Goal: Transaction & Acquisition: Purchase product/service

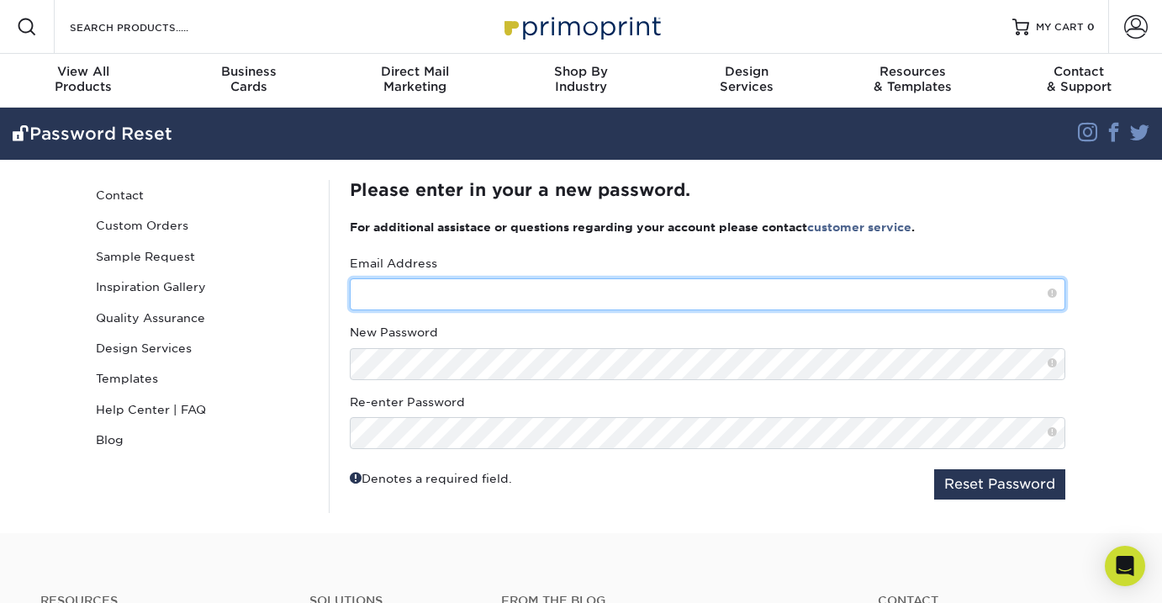
click at [733, 299] on input "text" at bounding box center [708, 294] width 716 height 32
paste input "[EMAIL_ADDRESS][DOMAIN_NAME]"
type input "[EMAIL_ADDRESS][DOMAIN_NAME]"
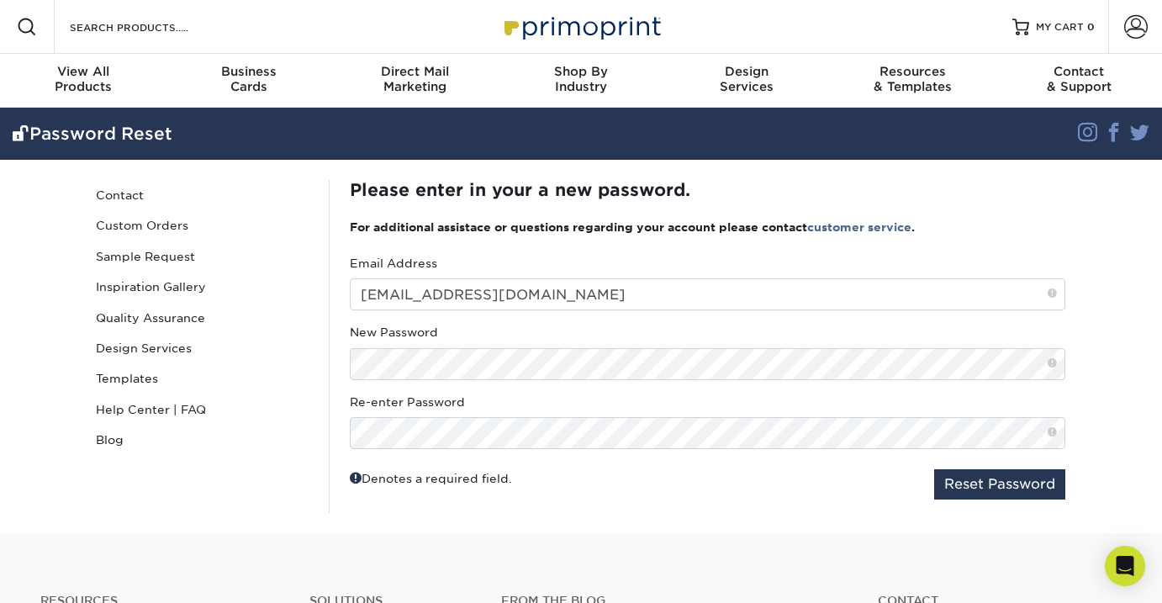
click at [635, 453] on fieldset "Email Address rmclarke09@gmail.com New Password Re-enter Password Reset Password" at bounding box center [708, 384] width 716 height 258
click at [996, 493] on button "Reset Password" at bounding box center [999, 484] width 131 height 30
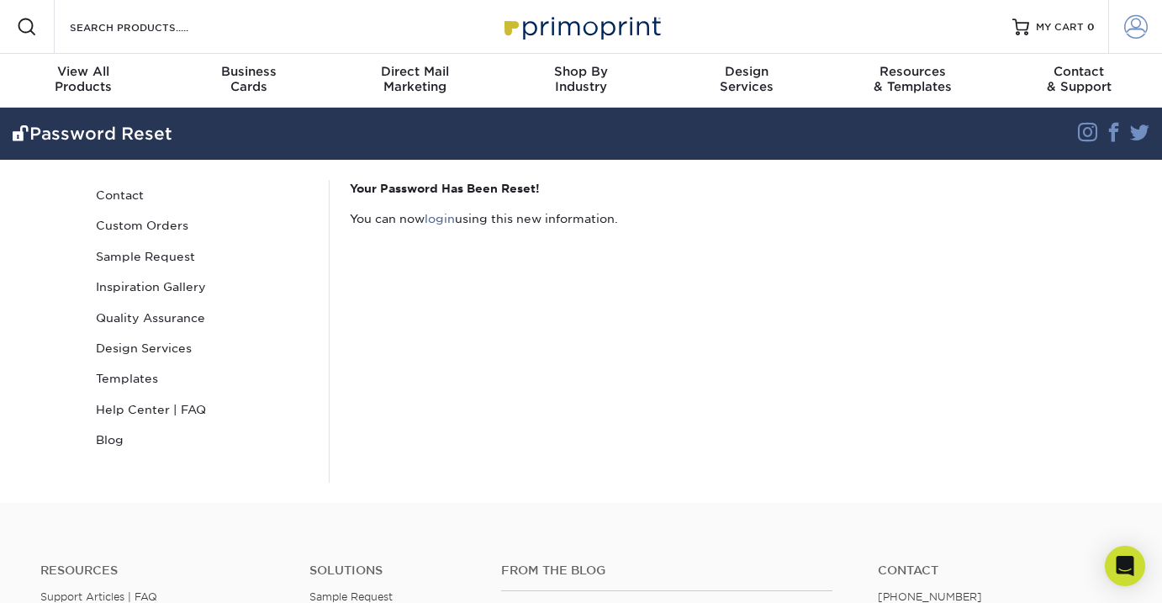
click at [1140, 29] on span at bounding box center [1136, 27] width 24 height 24
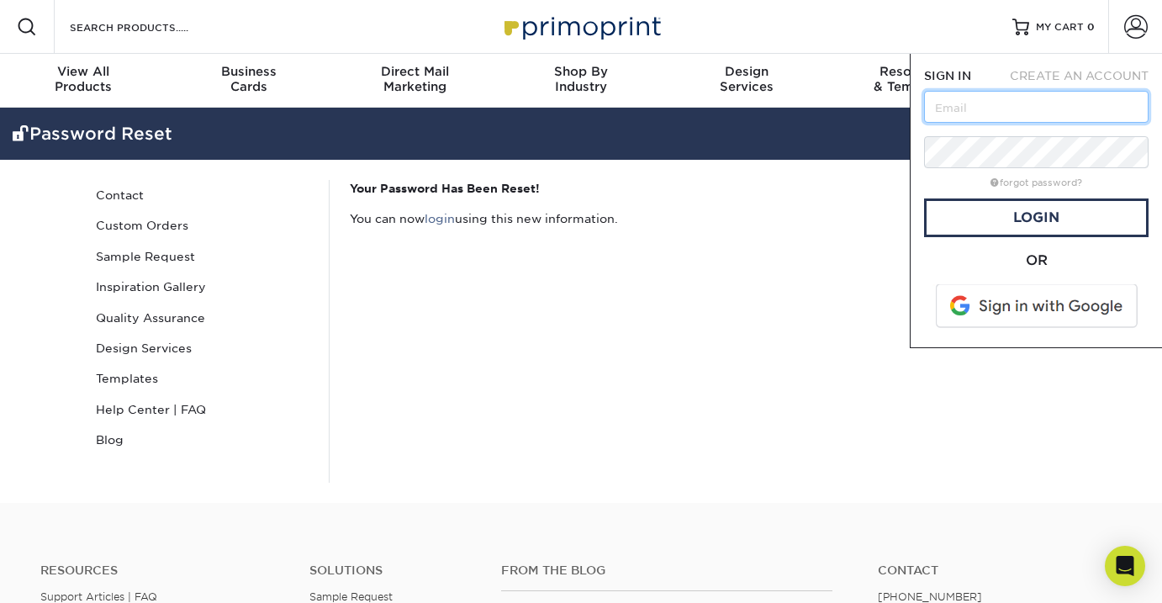
paste input "[EMAIL_ADDRESS][DOMAIN_NAME]"
type input "[EMAIL_ADDRESS][DOMAIN_NAME]"
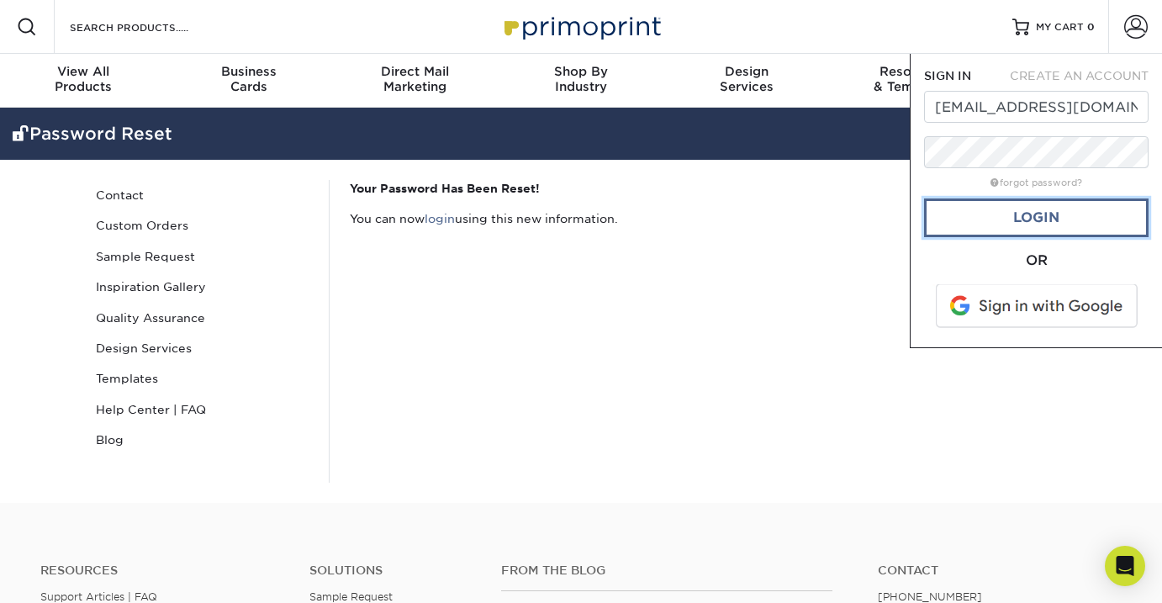
click at [1092, 223] on link "Login" at bounding box center [1036, 217] width 225 height 39
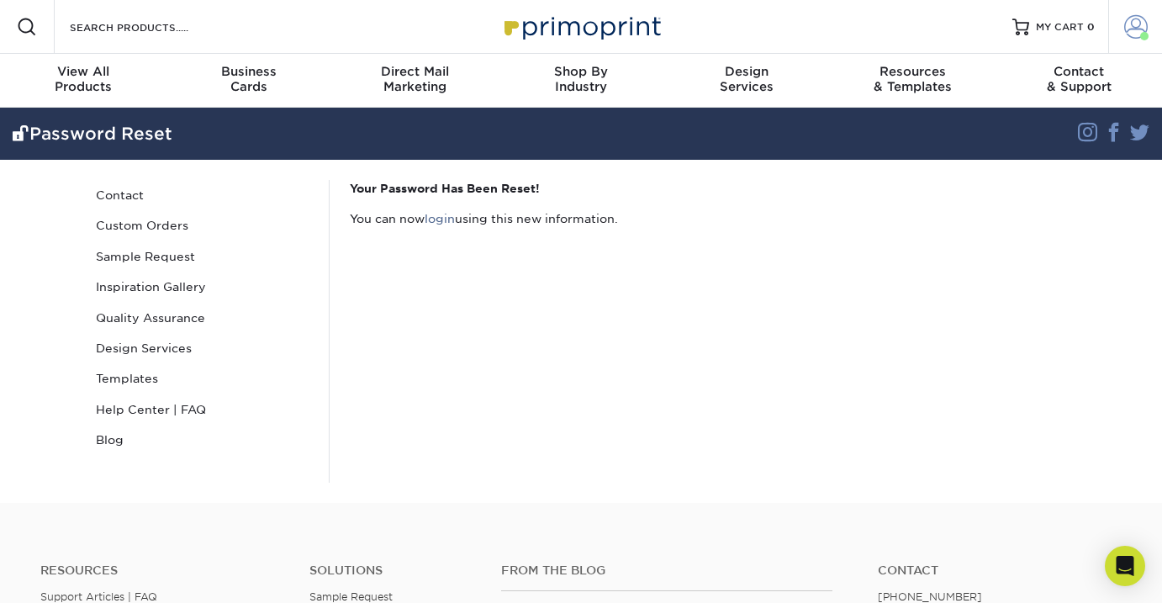
click at [1135, 21] on span at bounding box center [1136, 27] width 24 height 24
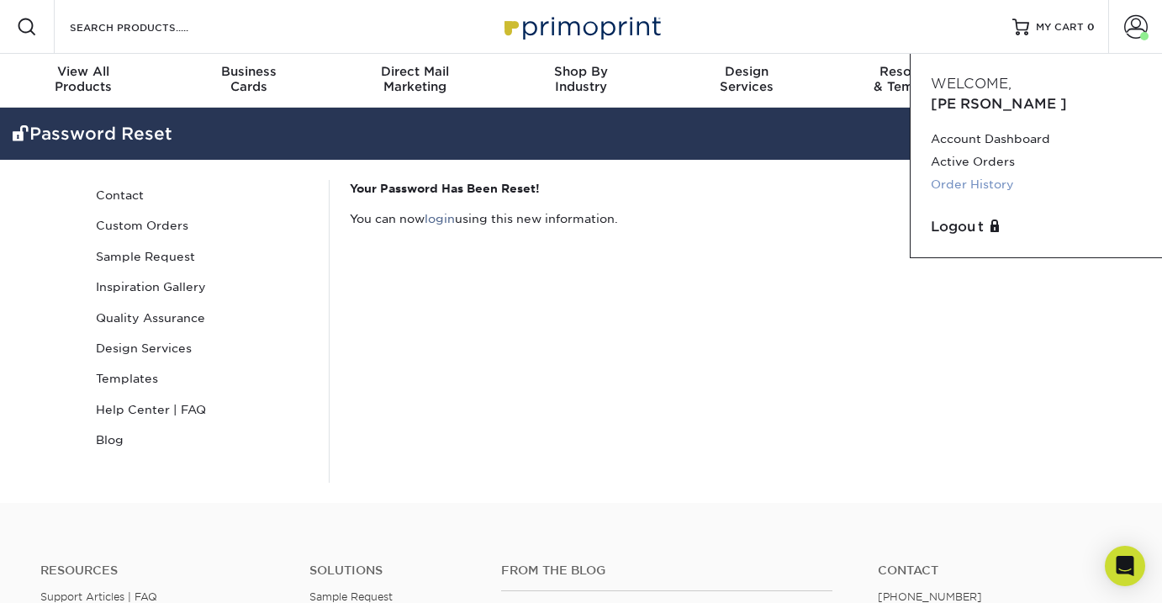
click at [965, 173] on link "Order History" at bounding box center [1036, 184] width 211 height 23
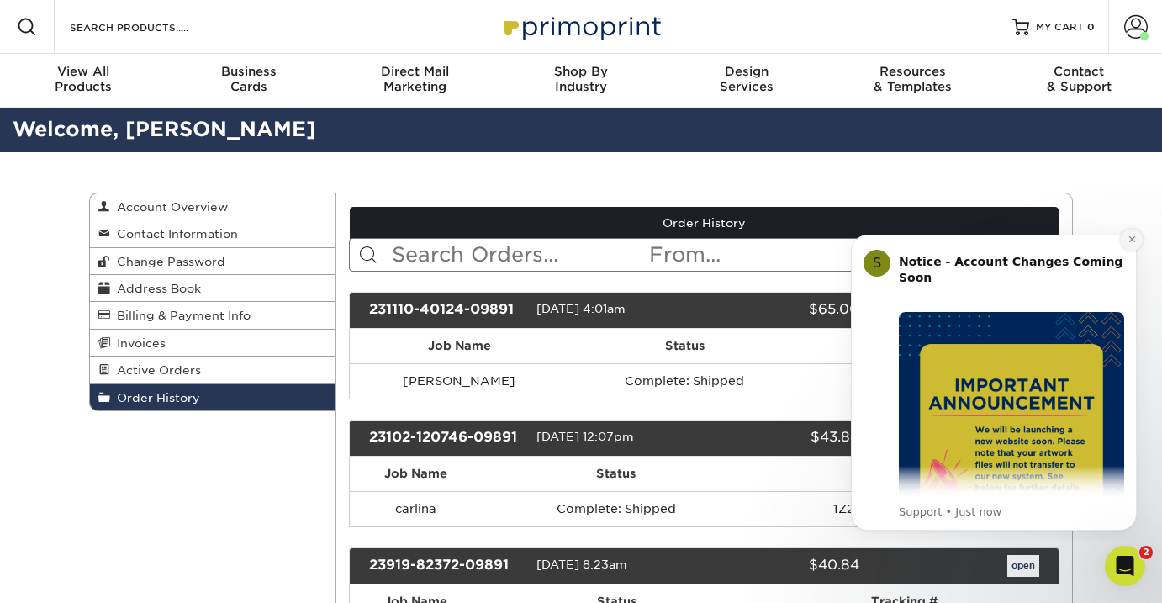
click at [1129, 238] on icon "Dismiss notification" at bounding box center [1131, 239] width 6 height 6
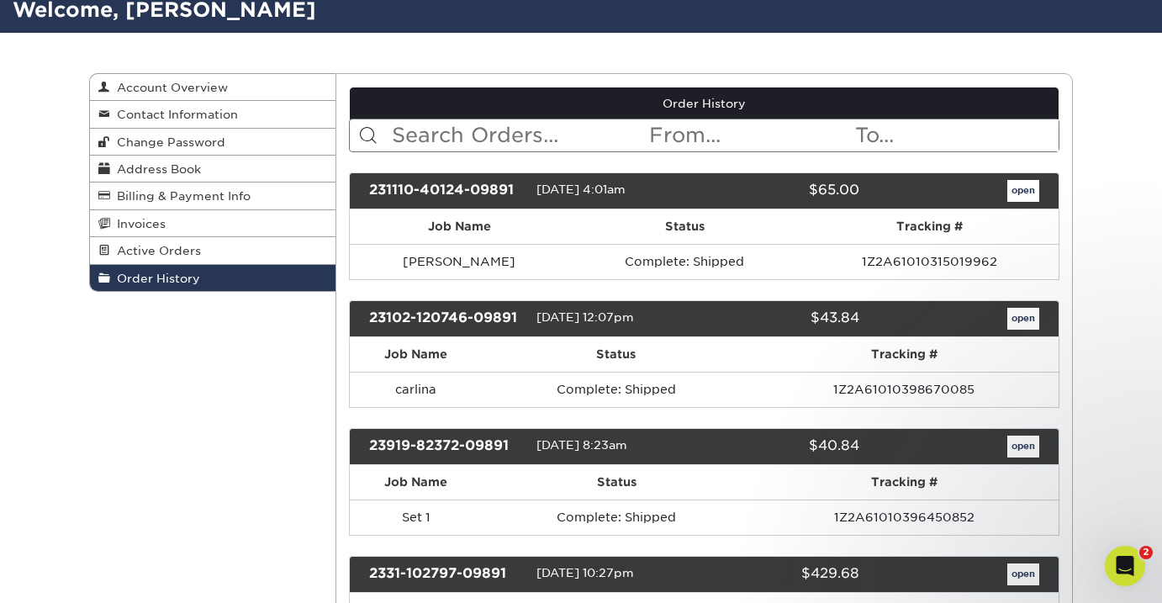
scroll to position [120, 0]
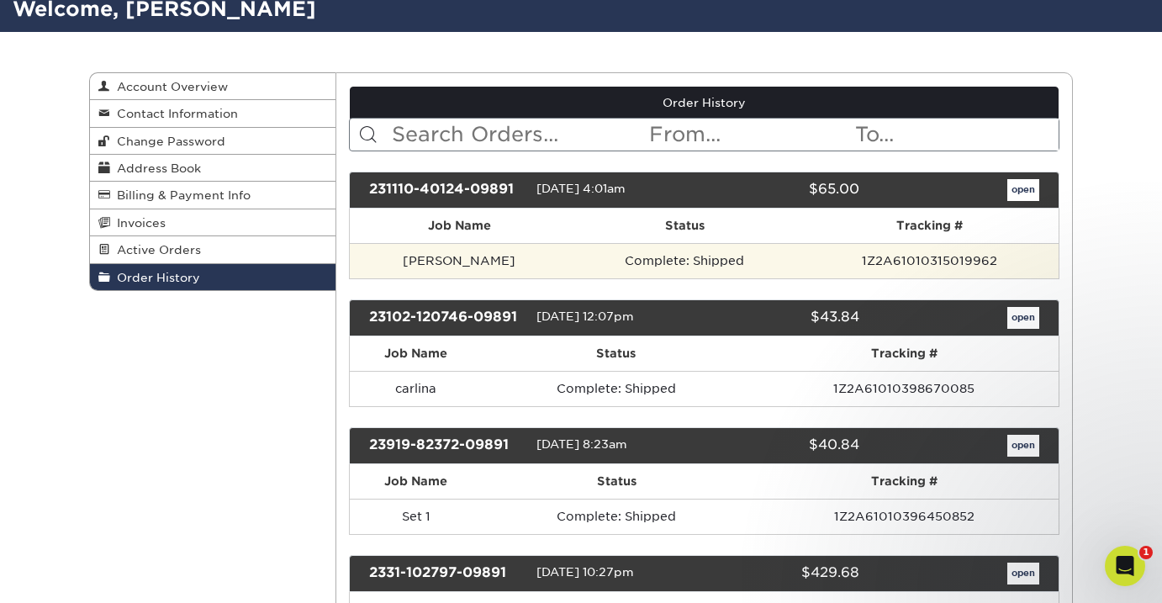
click at [569, 262] on td "Complete: Shipped" at bounding box center [684, 260] width 231 height 35
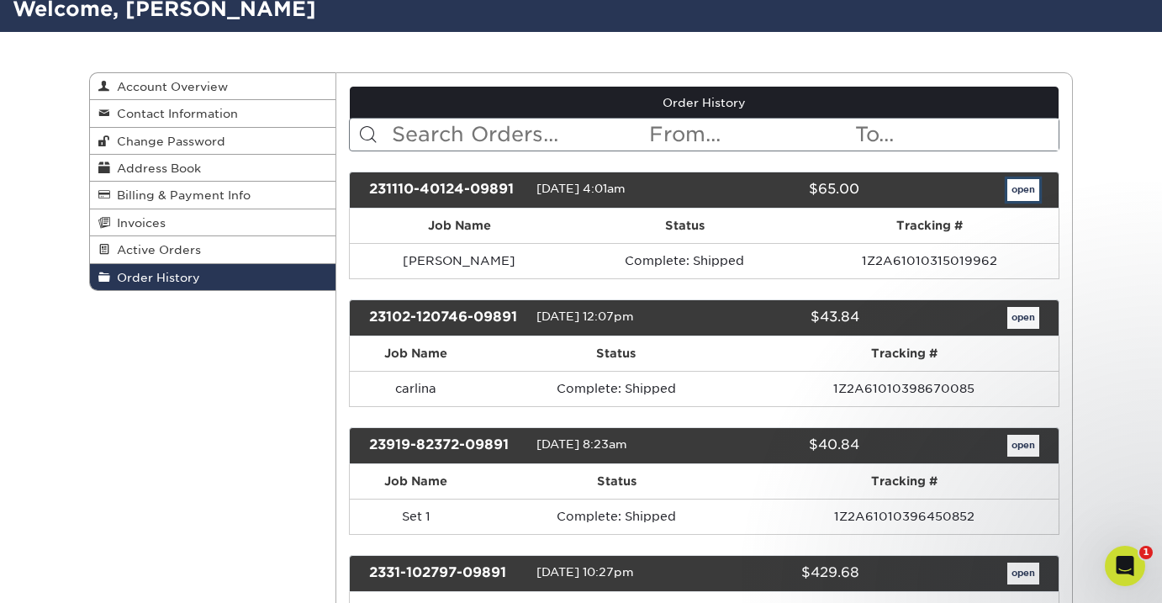
click at [1019, 188] on link "open" at bounding box center [1023, 190] width 32 height 22
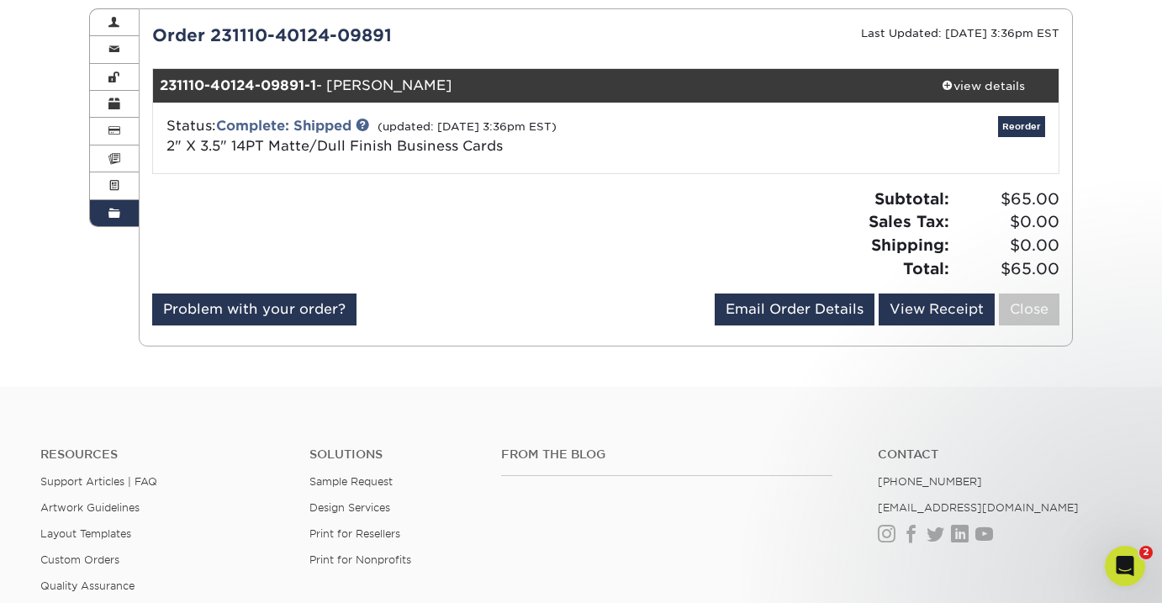
scroll to position [174, 0]
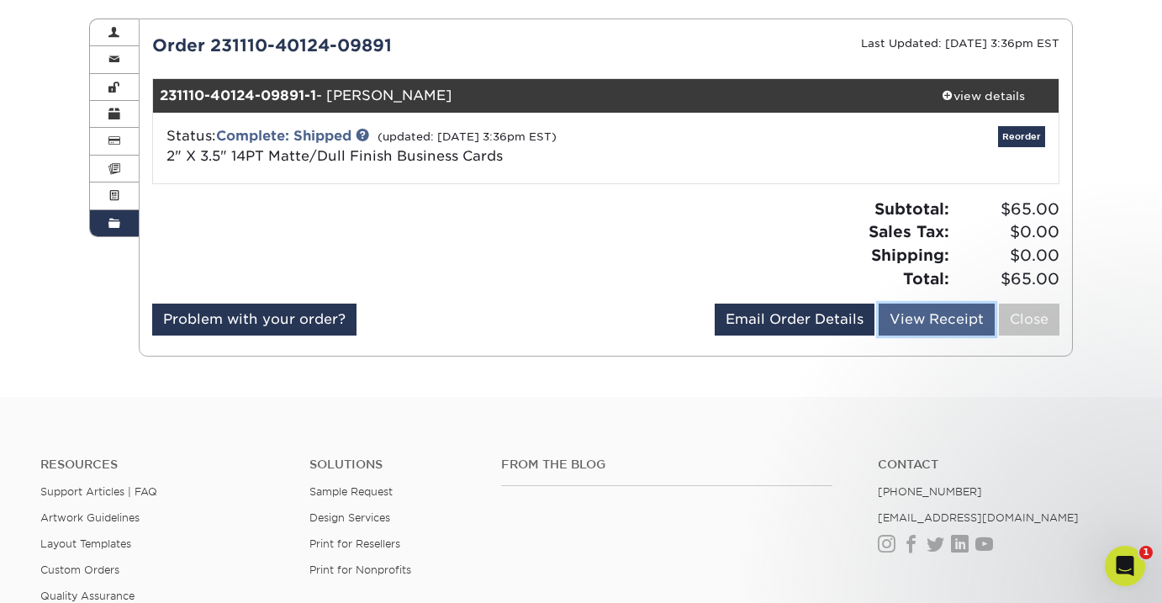
click at [906, 317] on link "View Receipt" at bounding box center [937, 320] width 116 height 32
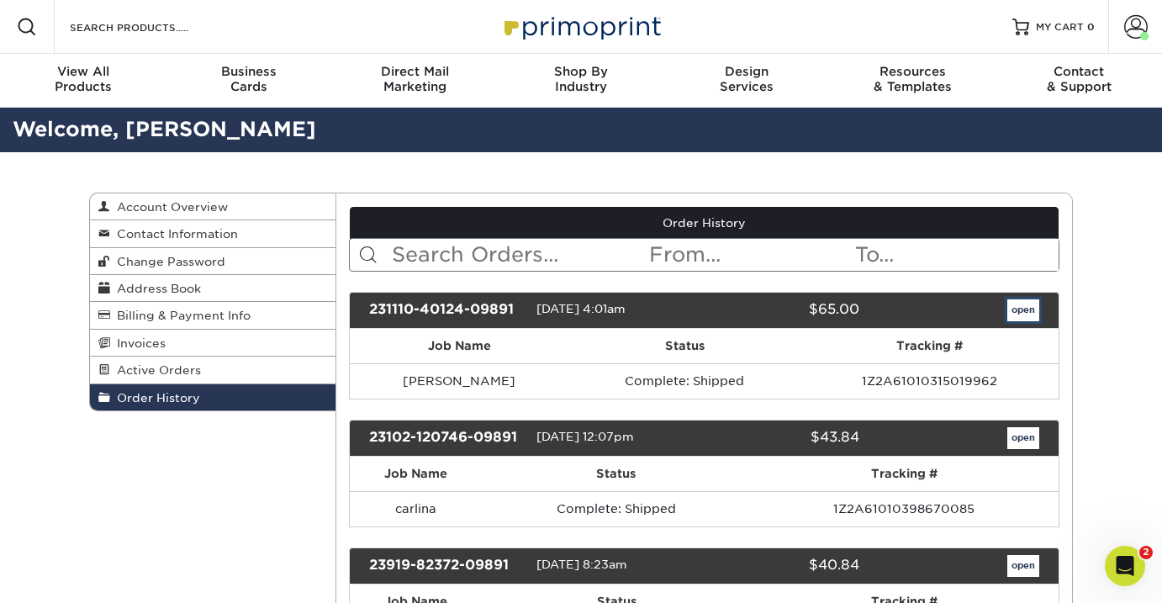
click at [1021, 303] on link "open" at bounding box center [1023, 310] width 32 height 22
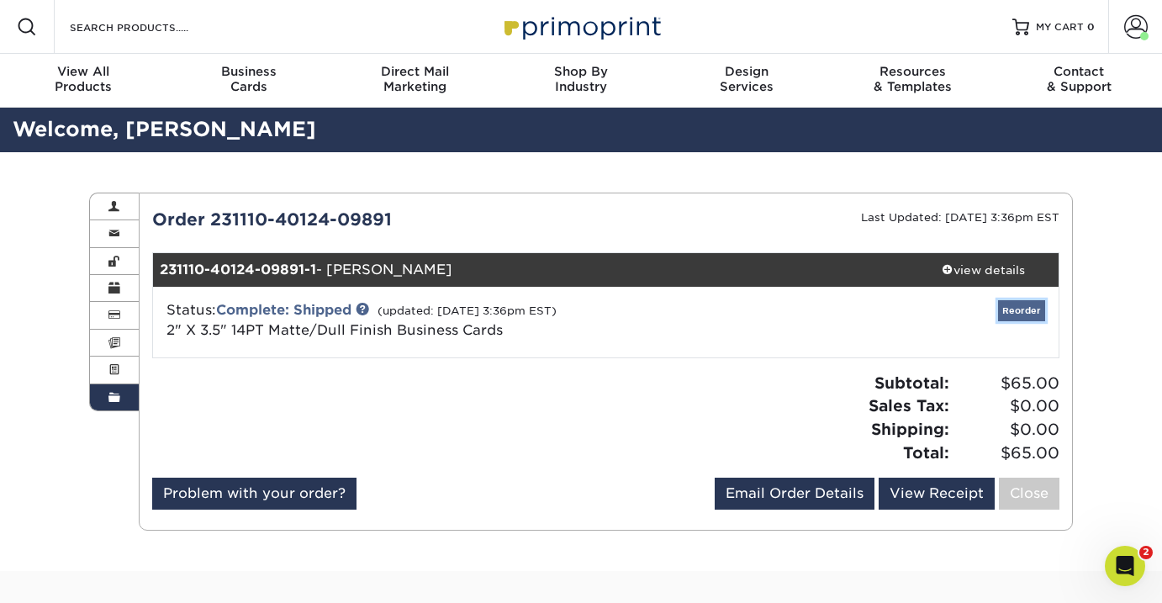
click at [1027, 311] on link "Reorder" at bounding box center [1021, 310] width 47 height 21
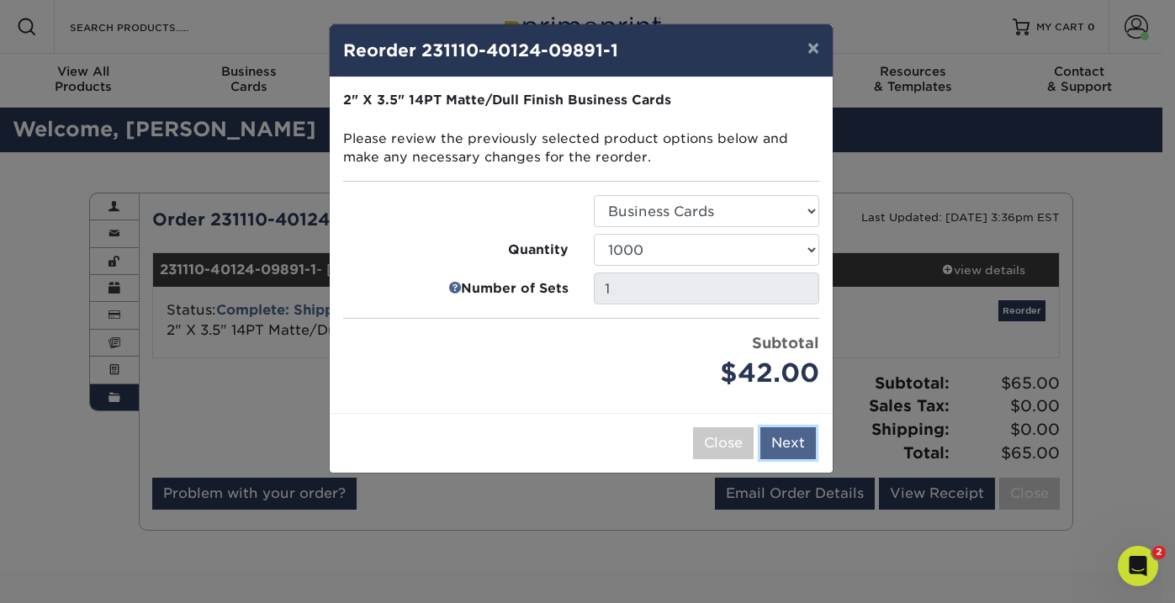
click at [784, 448] on button "Next" at bounding box center [787, 443] width 55 height 32
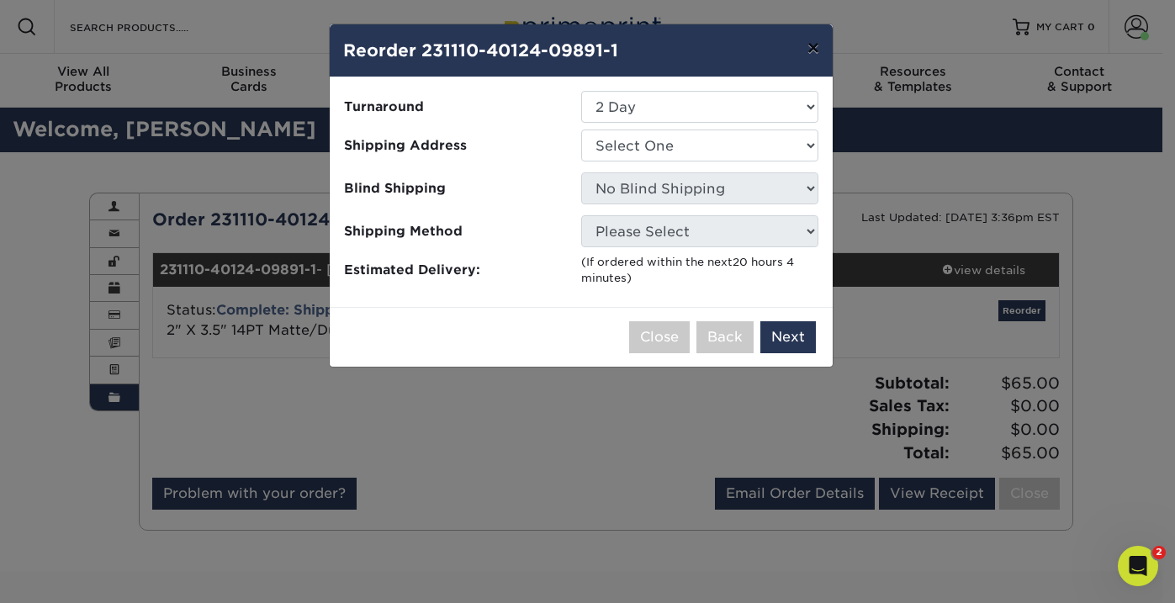
click at [814, 50] on button "×" at bounding box center [813, 47] width 39 height 47
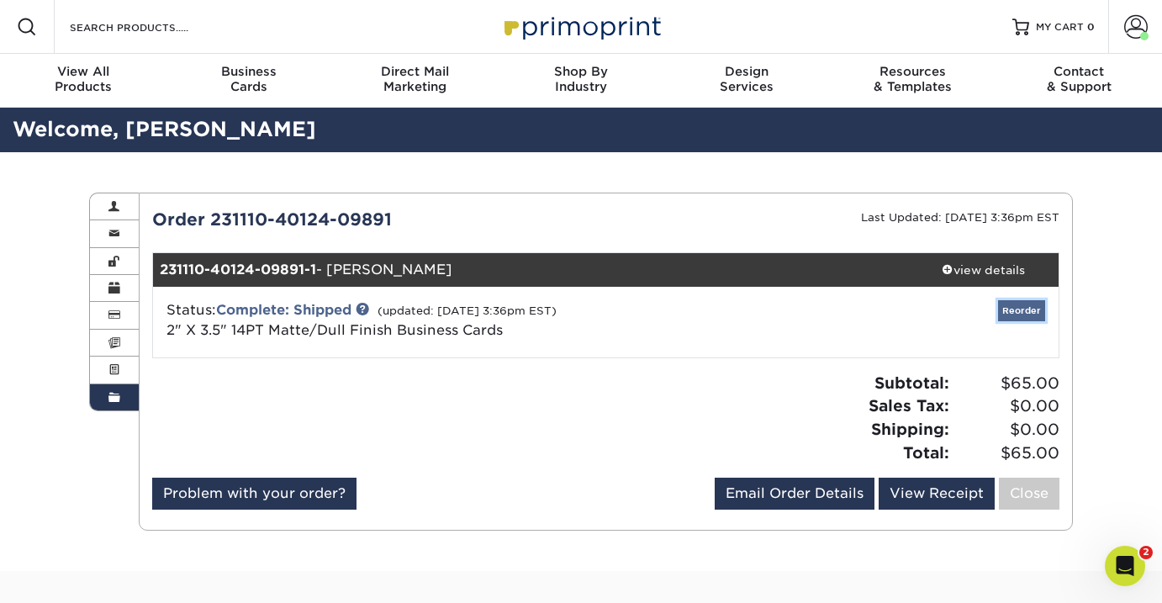
click at [1009, 309] on link "Reorder" at bounding box center [1021, 310] width 47 height 21
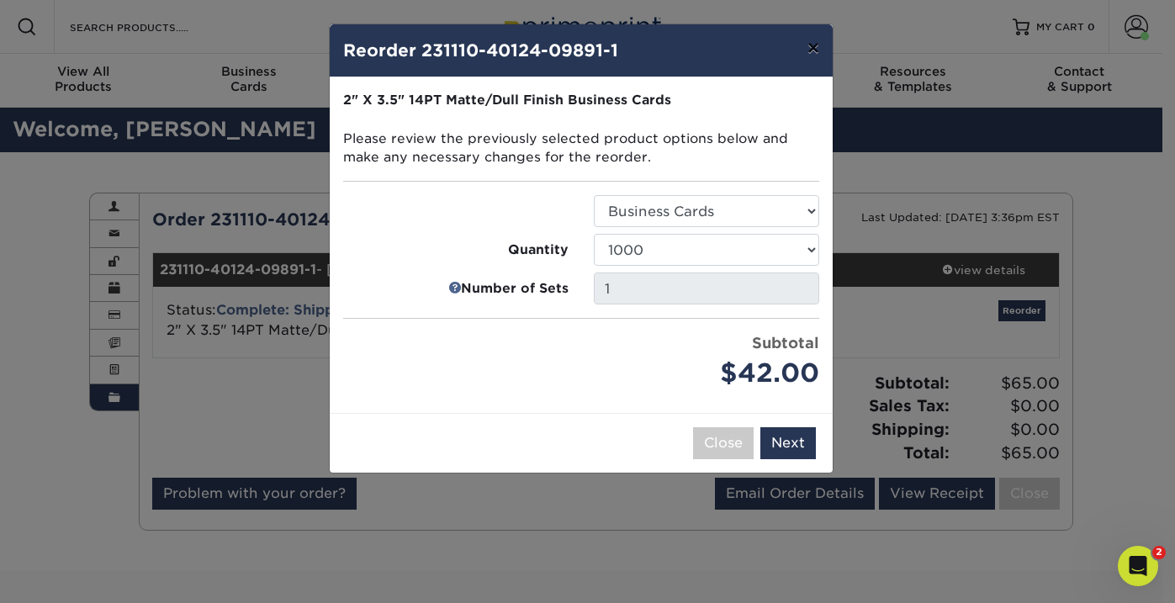
click at [816, 46] on button "×" at bounding box center [813, 47] width 39 height 47
